Goal: Find specific page/section

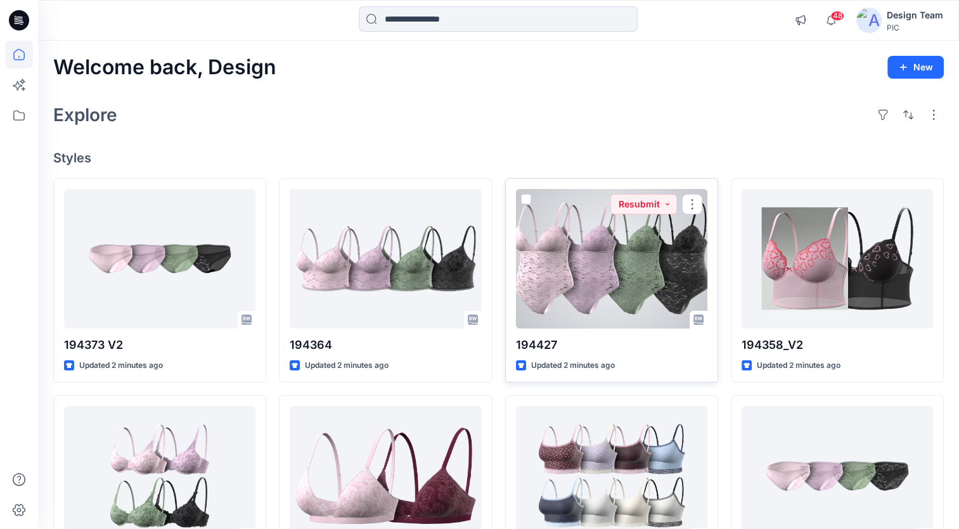
click at [588, 281] on div at bounding box center [611, 258] width 191 height 139
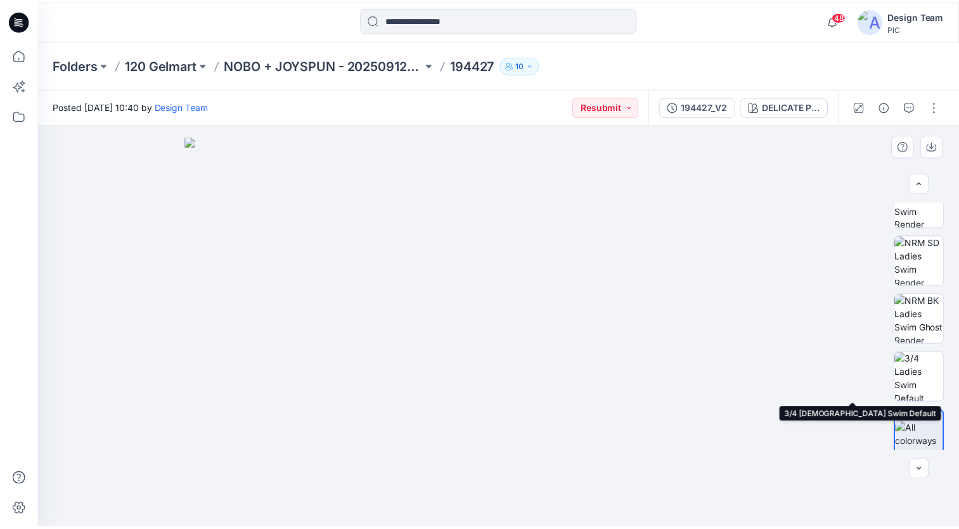
scroll to position [326, 0]
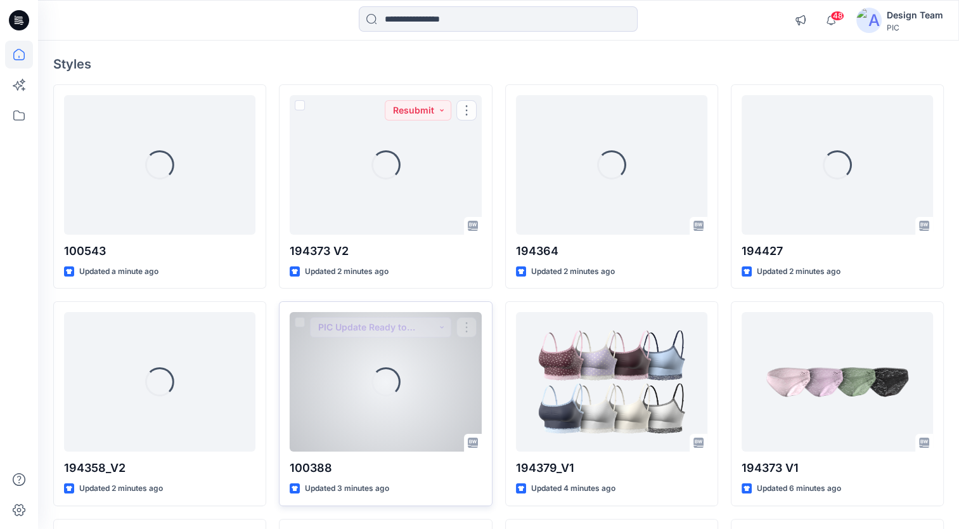
scroll to position [190, 0]
